Goal: Information Seeking & Learning: Find specific fact

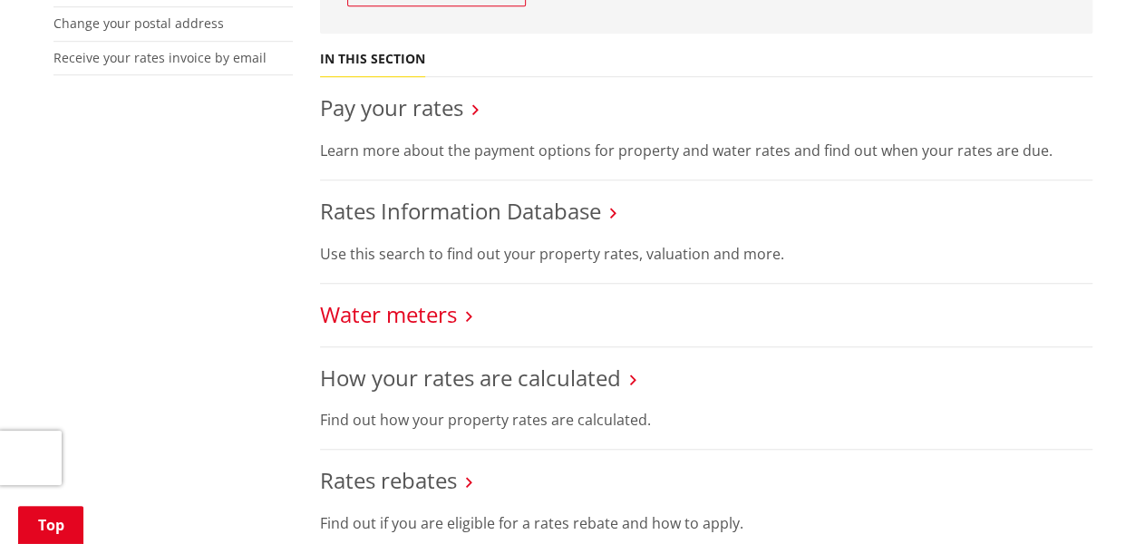
scroll to position [181, 0]
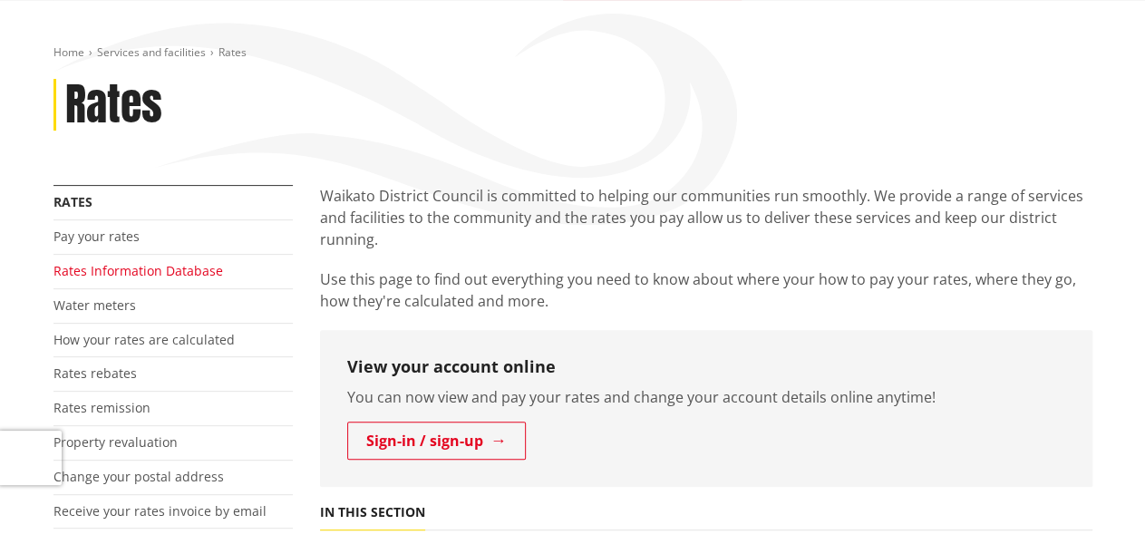
click at [191, 269] on link "Rates Information Database" at bounding box center [138, 270] width 170 height 17
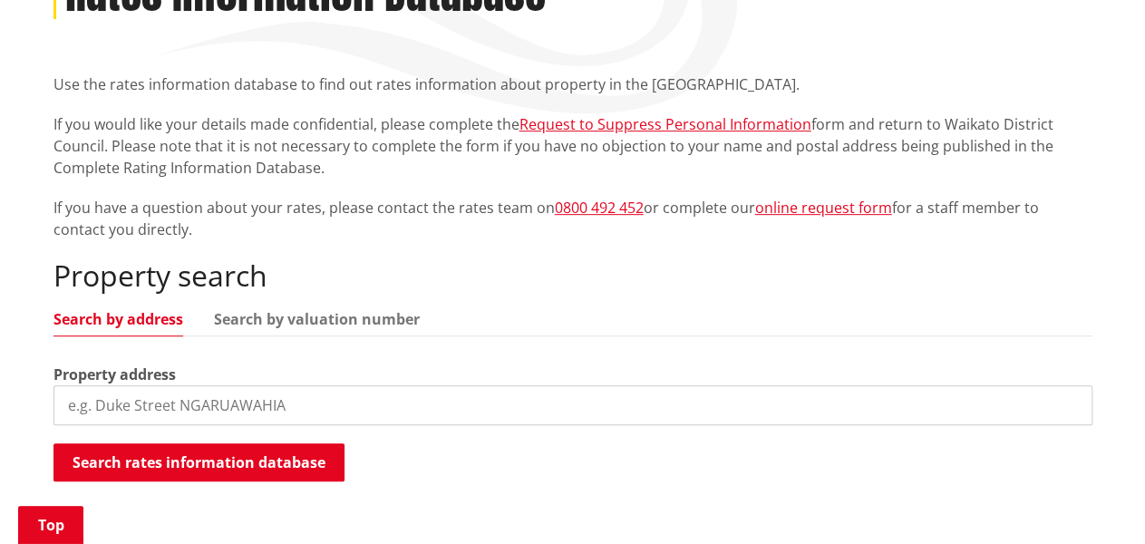
scroll to position [544, 0]
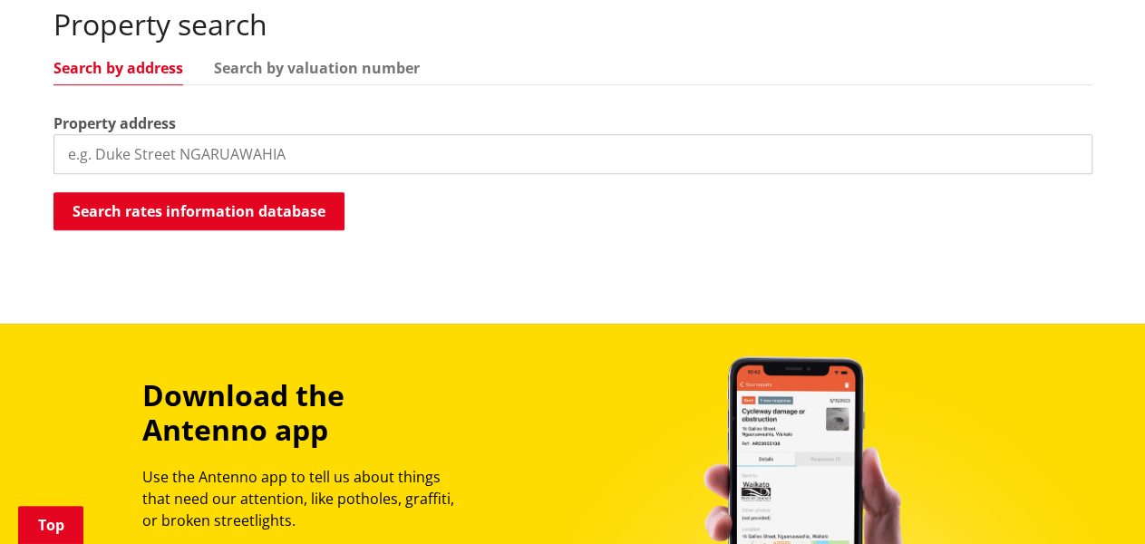
click at [170, 155] on input "search" at bounding box center [572, 154] width 1039 height 40
paste input "[STREET_ADDRESS]"
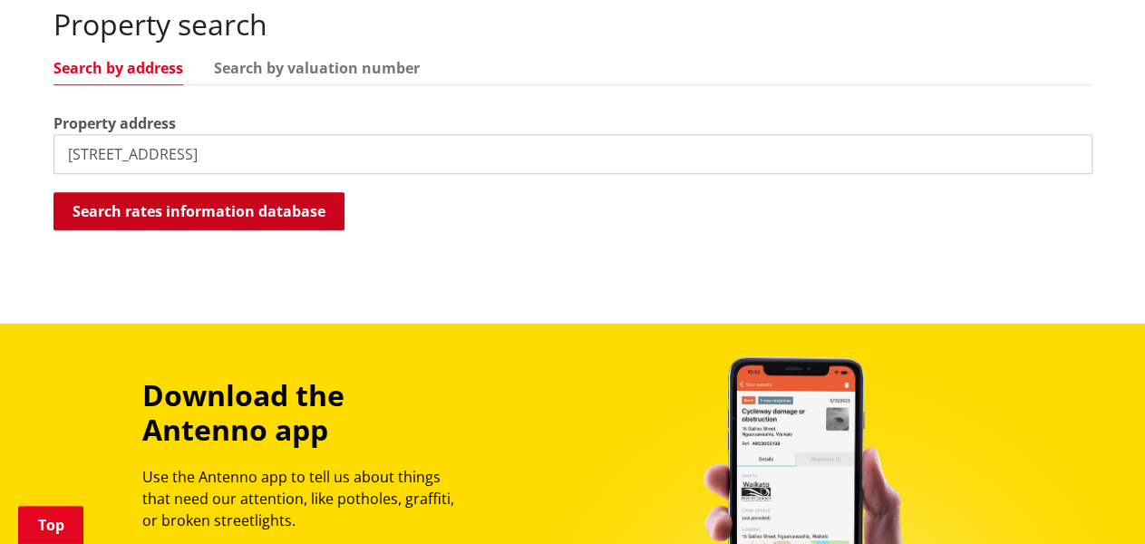
click at [167, 221] on button "Search rates information database" at bounding box center [198, 211] width 291 height 38
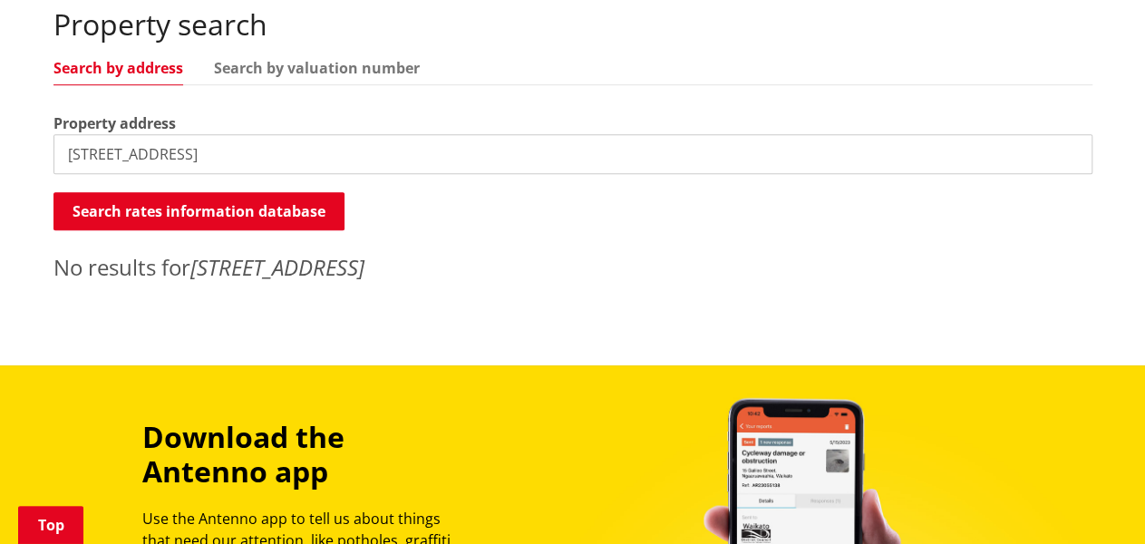
click at [189, 153] on input "[STREET_ADDRESS]" at bounding box center [572, 154] width 1039 height 40
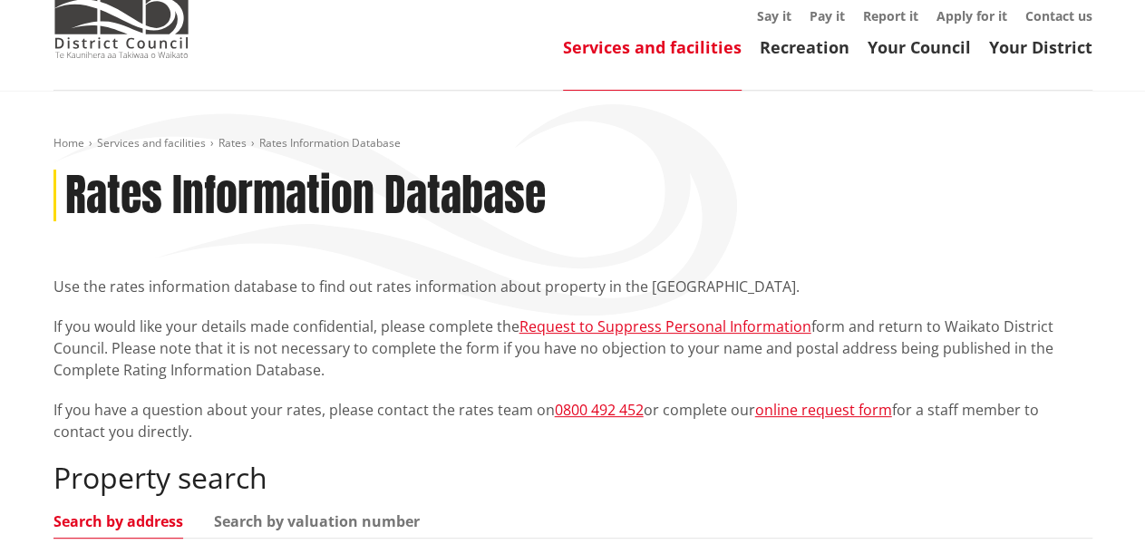
scroll to position [181, 0]
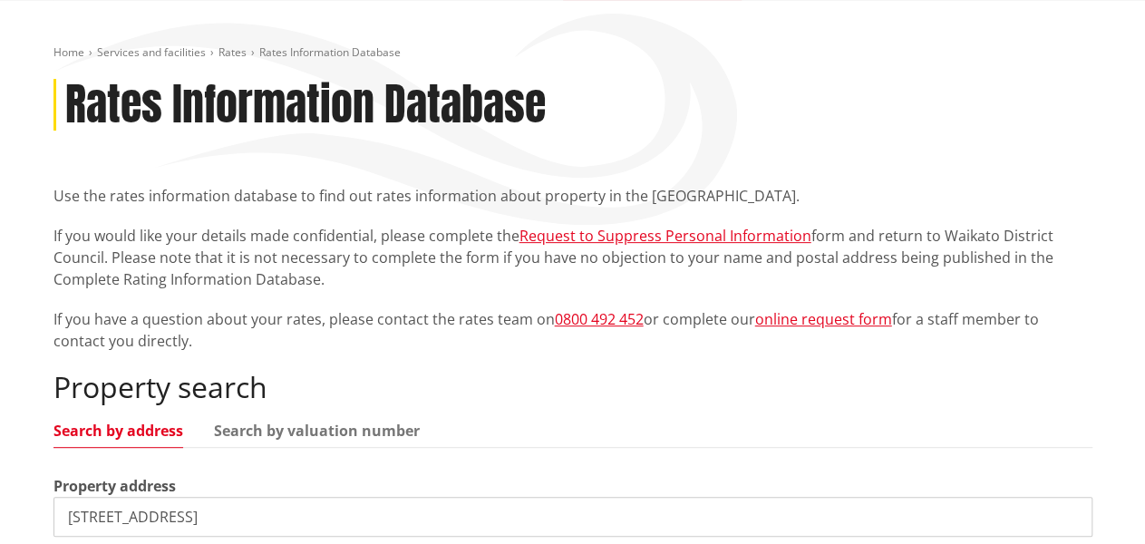
click at [823, 160] on div "Home Services and facilities Rates Rates Information Database Rates Information…" at bounding box center [573, 350] width 1066 height 610
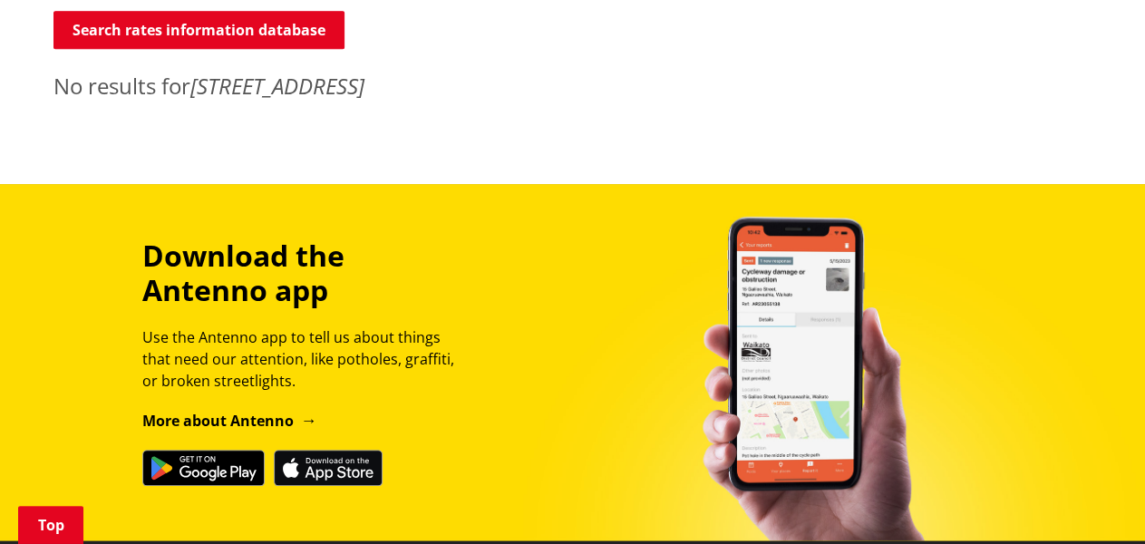
scroll to position [363, 0]
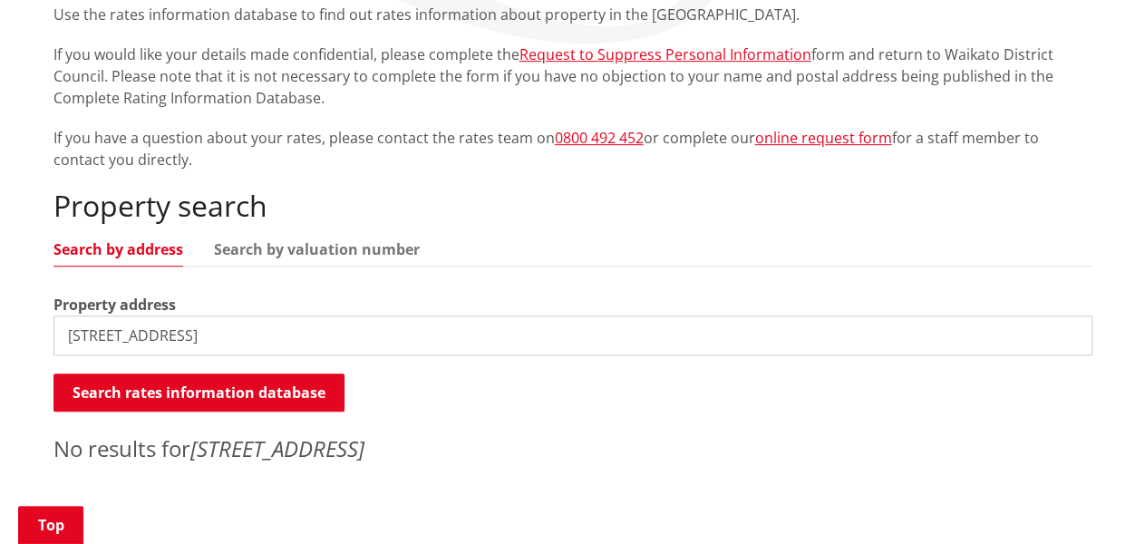
click at [214, 339] on input "[STREET_ADDRESS]" at bounding box center [572, 336] width 1039 height 40
click at [194, 340] on input "40 [GEOGRAPHIC_DATA]" at bounding box center [572, 336] width 1039 height 40
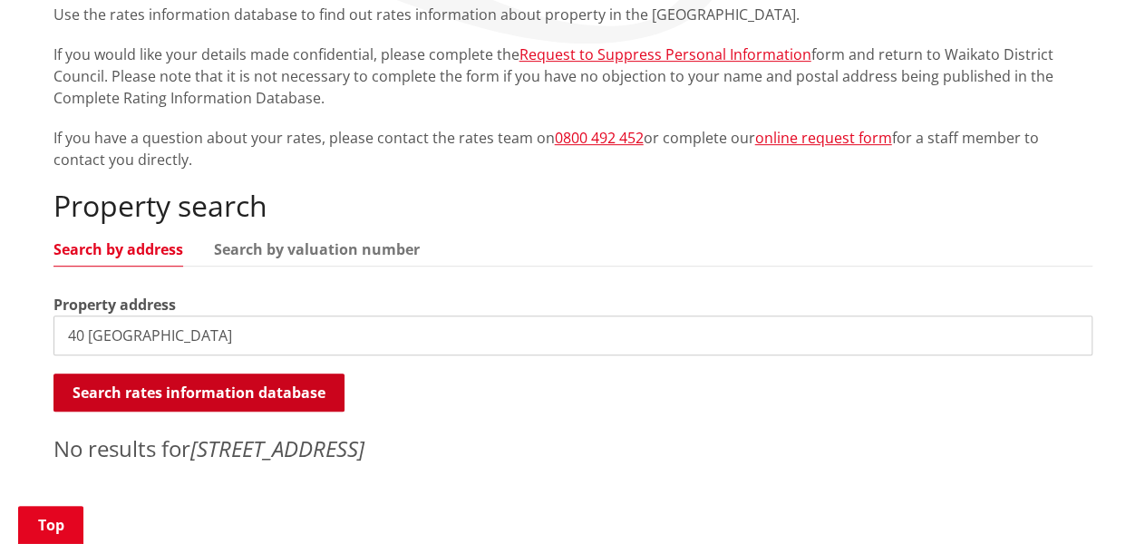
type input "40 [GEOGRAPHIC_DATA]"
click at [153, 405] on button "Search rates information database" at bounding box center [198, 393] width 291 height 38
click at [162, 406] on button "Search rates information database" at bounding box center [198, 393] width 291 height 38
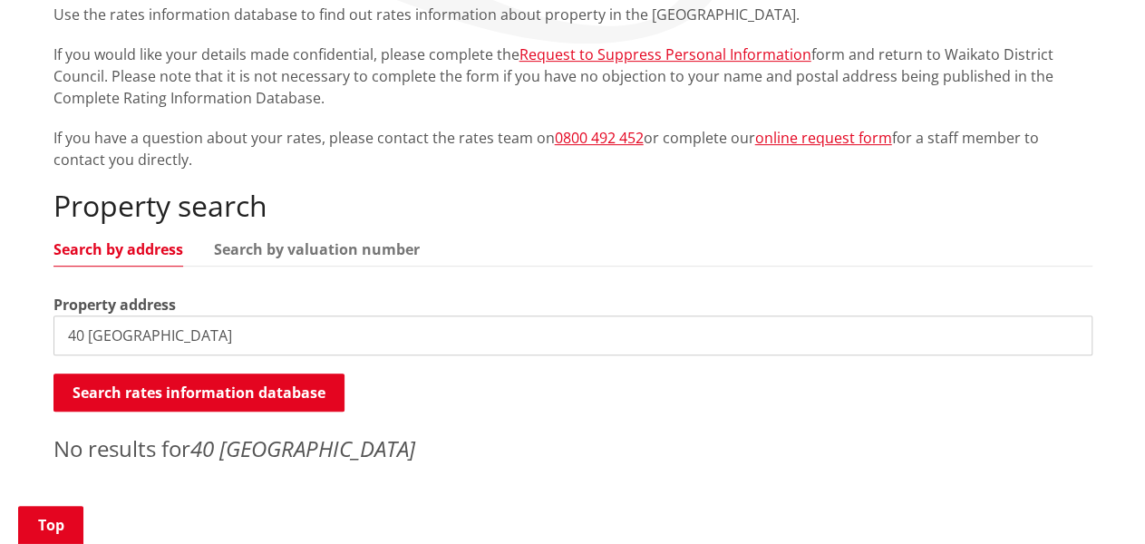
scroll to position [0, 0]
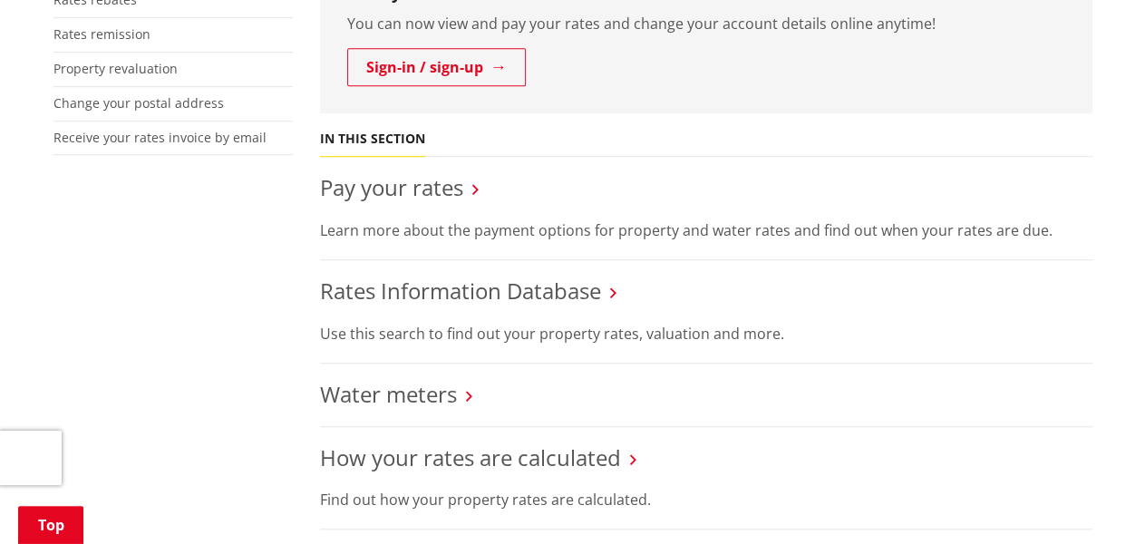
scroll to position [544, 0]
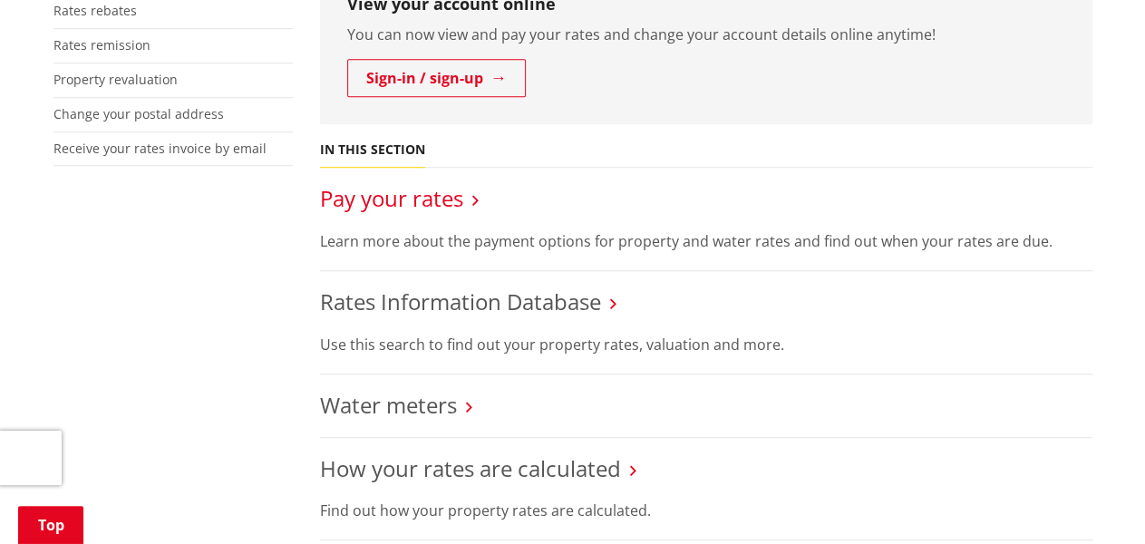
click at [413, 203] on link "Pay your rates" at bounding box center [391, 198] width 143 height 30
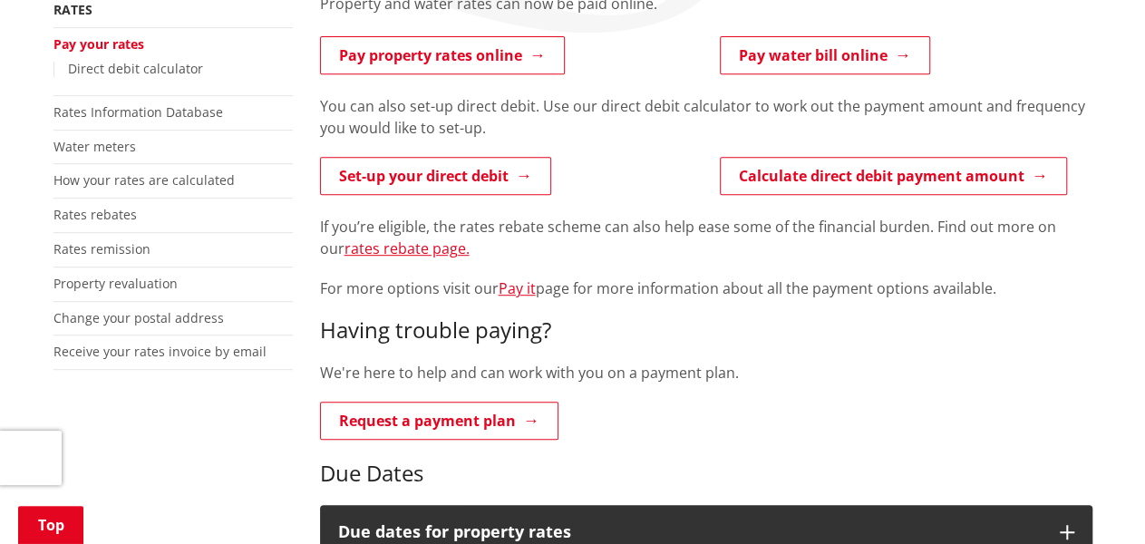
scroll to position [91, 0]
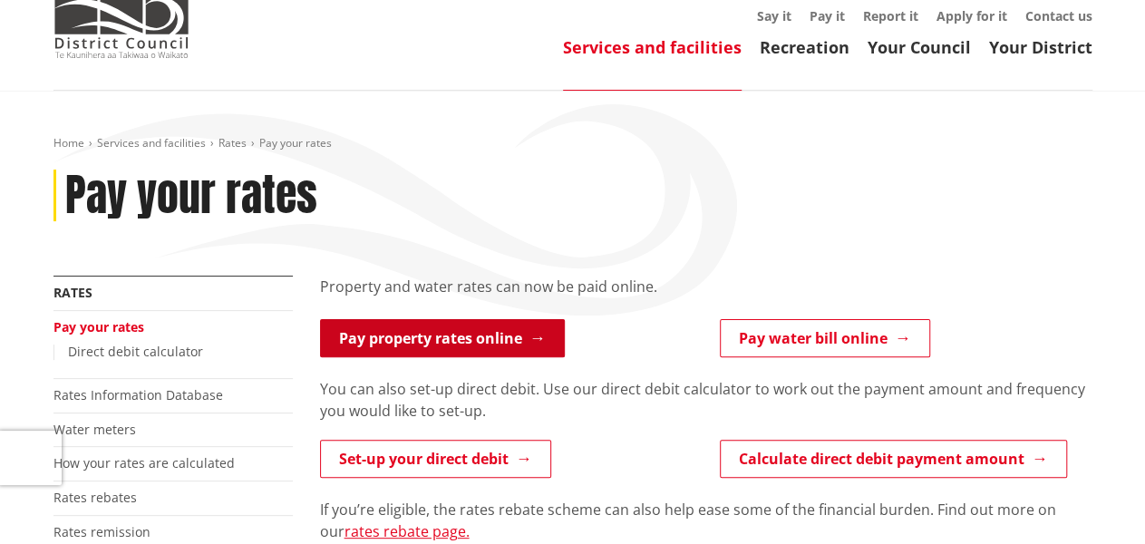
click at [437, 341] on link "Pay property rates online" at bounding box center [442, 338] width 245 height 38
